Goal: Transaction & Acquisition: Purchase product/service

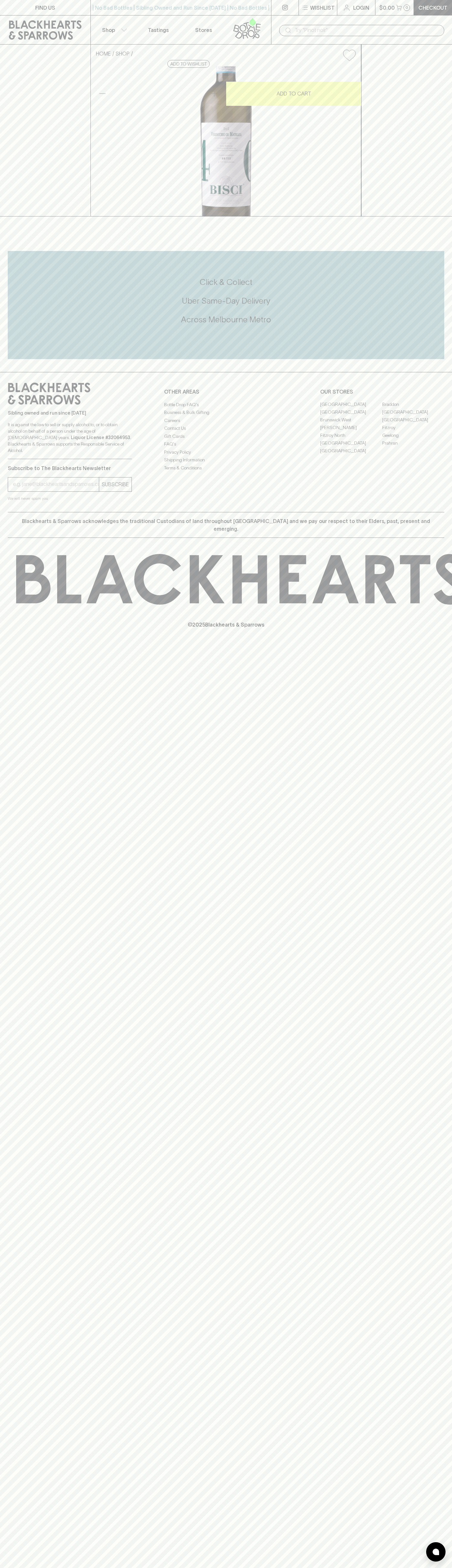
click at [222, 1] on div "| No Bad Bottles | Sibling Owned and Run Since [DATE] | No Bad Bottles | Siblin…" at bounding box center [180, 7] width 181 height 15
click at [445, 54] on div "HOME SHOP Bisci Verdicchio 2022 $44.00 Add to wishlist 10% discount when purcha…" at bounding box center [226, 130] width 452 height 172
click at [157, 1567] on html "FIND US | No Bad Bottles | Sibling Owned and Run Since 2006 | No Bad Bottles | …" at bounding box center [226, 784] width 452 height 1568
click at [8, 1393] on div "FIND US | No Bad Bottles | Sibling Owned and Run Since 2006 | No Bad Bottles | …" at bounding box center [226, 784] width 452 height 1568
